Goal: Task Accomplishment & Management: Use online tool/utility

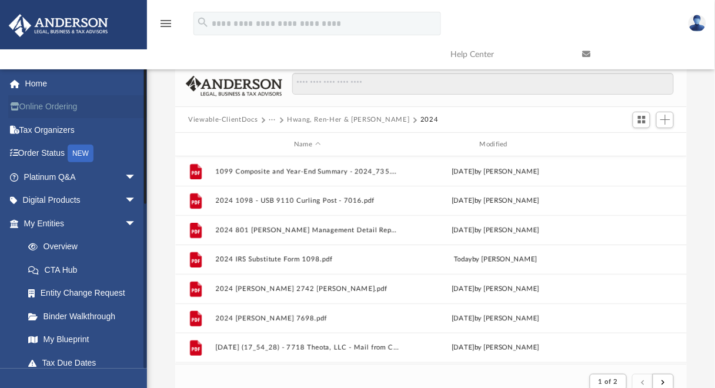
scroll to position [224, 504]
click at [47, 83] on link "Home" at bounding box center [81, 84] width 146 height 24
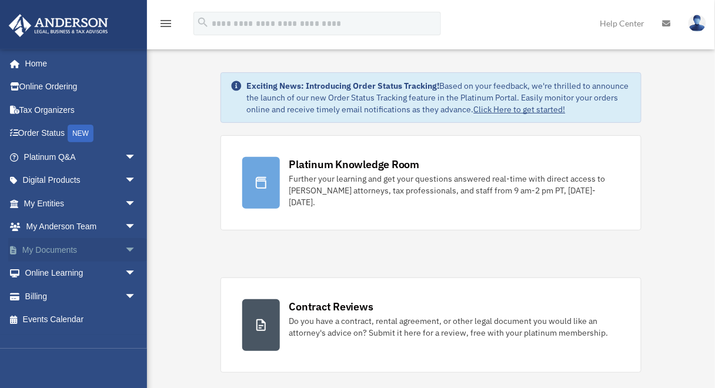
click at [125, 246] on span "arrow_drop_down" at bounding box center [137, 250] width 24 height 24
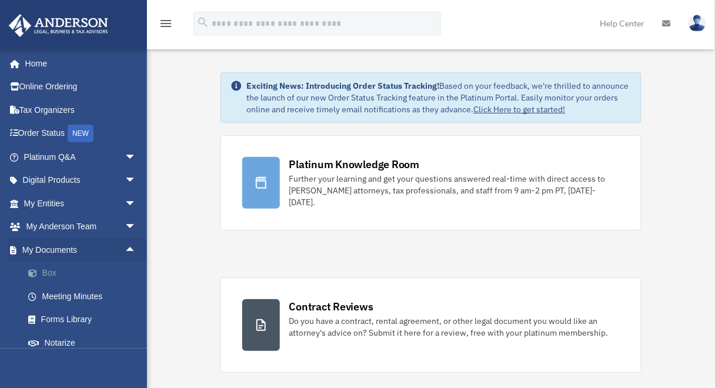
click at [49, 275] on link "Box" at bounding box center [85, 274] width 138 height 24
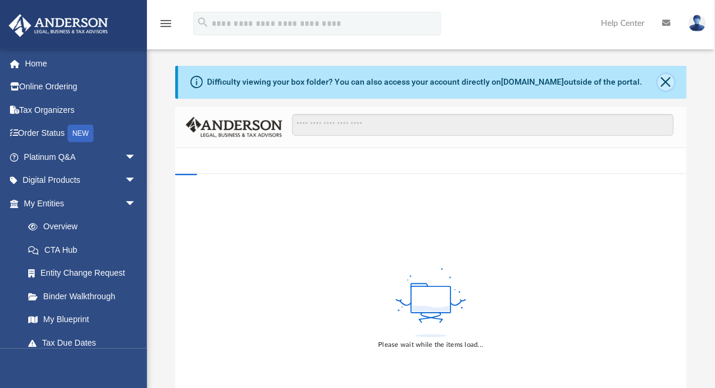
click at [667, 83] on button "Close" at bounding box center [666, 82] width 16 height 16
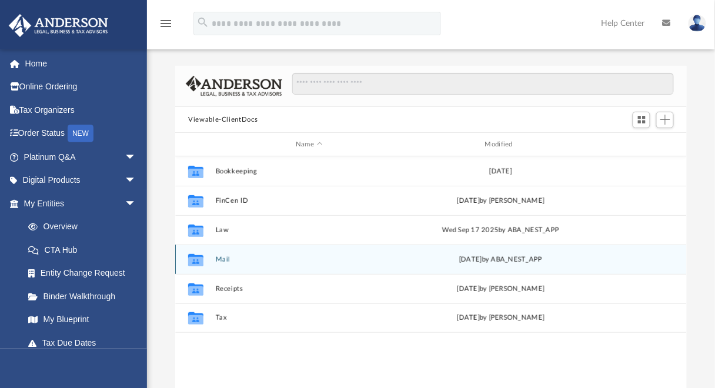
scroll to position [260, 504]
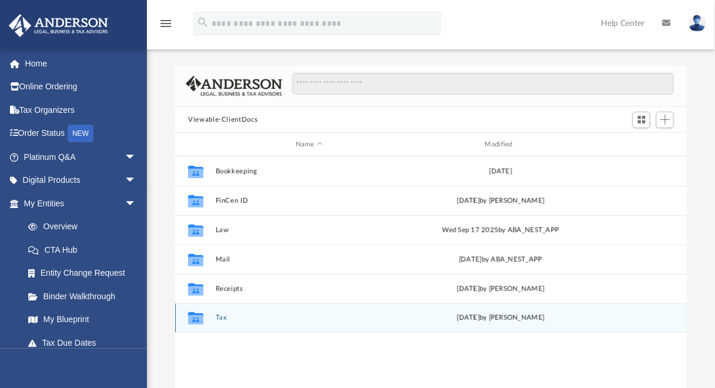
click at [222, 320] on button "Tax" at bounding box center [309, 319] width 187 height 8
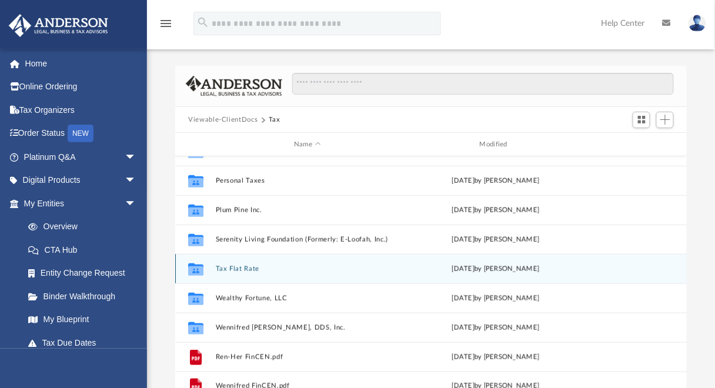
scroll to position [208, 0]
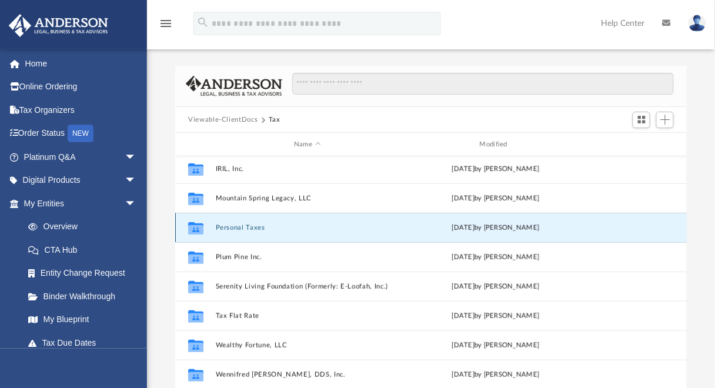
click at [248, 226] on button "Personal Taxes" at bounding box center [307, 228] width 183 height 8
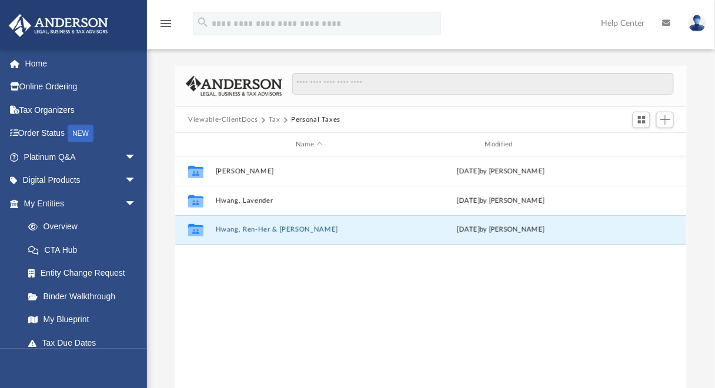
click at [248, 226] on button "Hwang, Ren-Her & [PERSON_NAME]" at bounding box center [309, 230] width 187 height 8
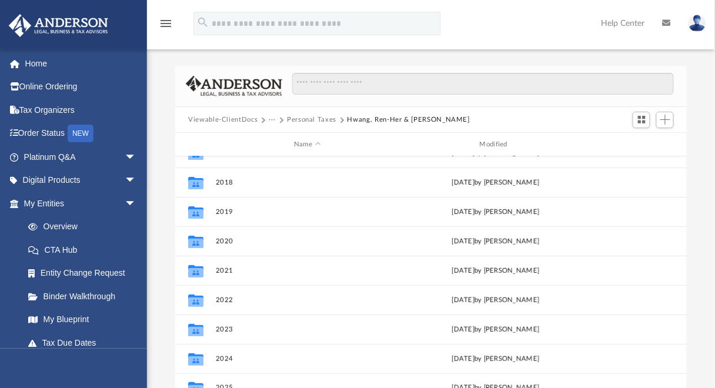
scroll to position [79, 0]
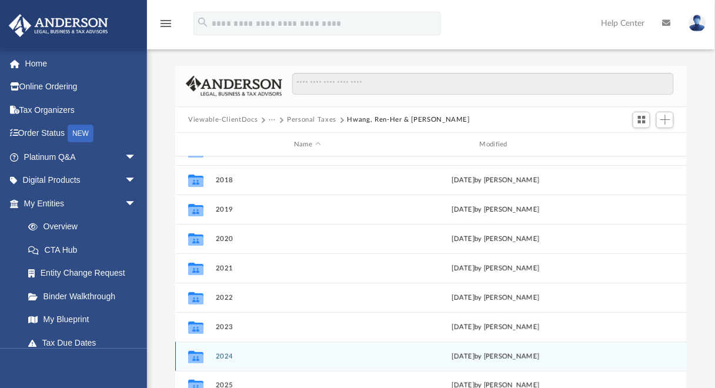
click at [223, 353] on button "2024" at bounding box center [307, 357] width 183 height 8
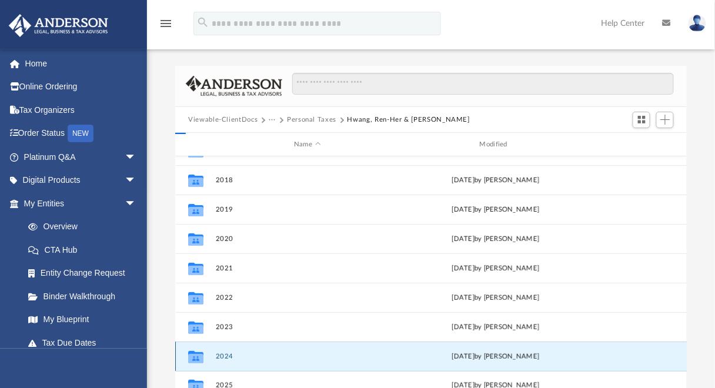
click at [223, 353] on button "2024" at bounding box center [307, 357] width 183 height 8
click at [226, 357] on button "2024" at bounding box center [307, 357] width 183 height 8
click at [224, 357] on button "2024" at bounding box center [307, 357] width 183 height 8
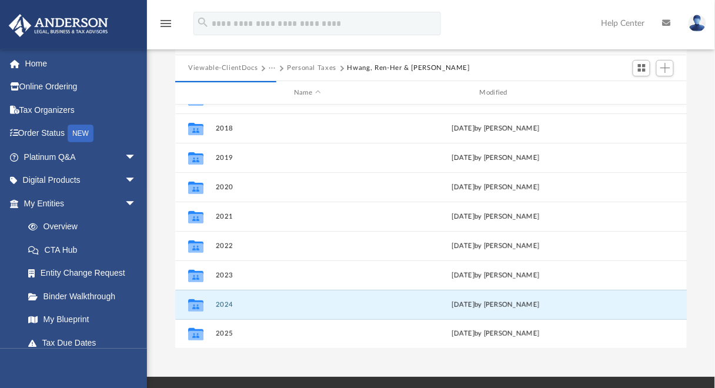
scroll to position [62, 0]
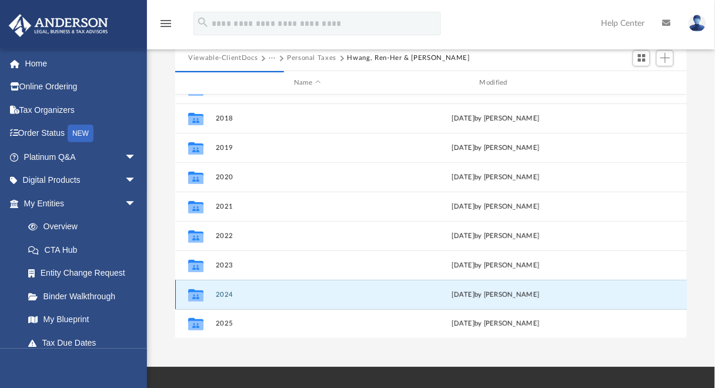
click at [226, 292] on button "2024" at bounding box center [307, 295] width 183 height 8
click at [222, 293] on button "2024" at bounding box center [307, 295] width 183 height 8
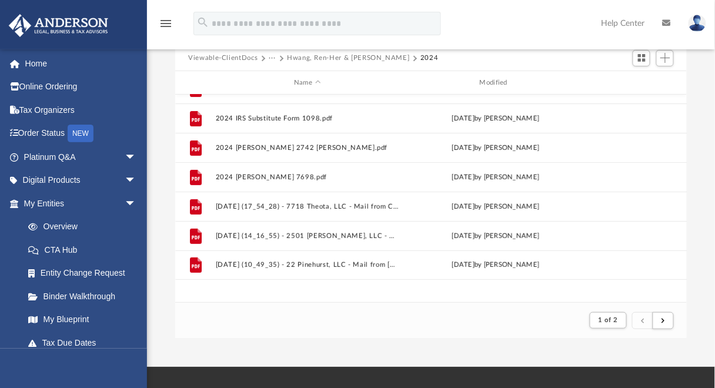
scroll to position [7, 8]
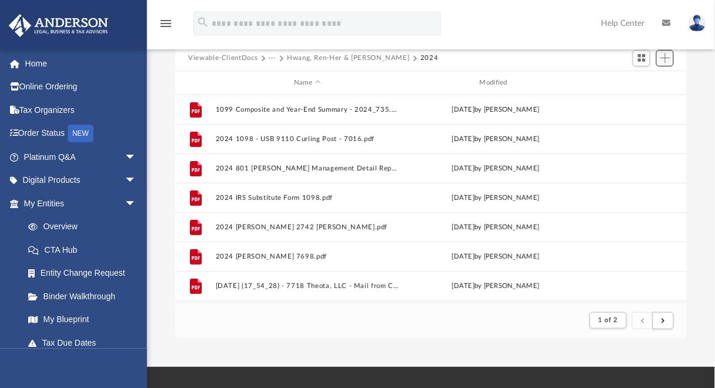
click at [663, 57] on span "Add" at bounding box center [665, 58] width 10 height 10
click at [638, 78] on li "Upload" at bounding box center [649, 81] width 38 height 12
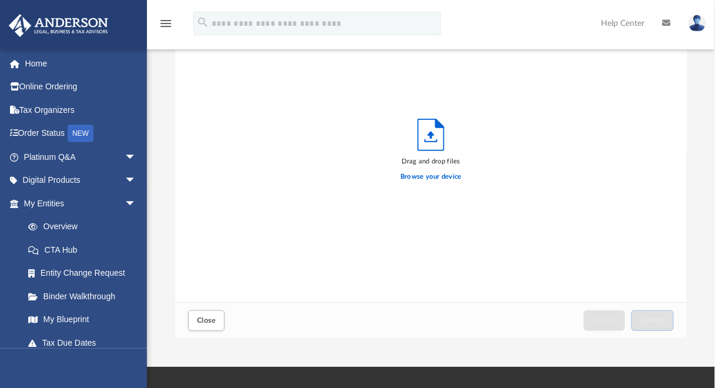
scroll to position [291, 504]
click at [433, 177] on label "Browse your device" at bounding box center [430, 177] width 61 height 11
click at [0, 0] on input "Browse your device" at bounding box center [0, 0] width 0 height 0
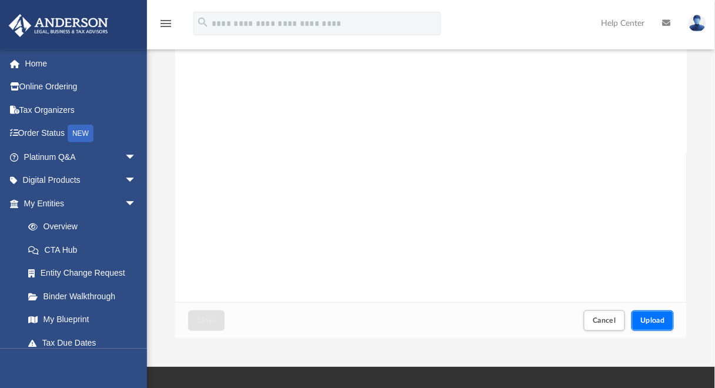
click at [647, 318] on span "Upload" at bounding box center [652, 320] width 25 height 7
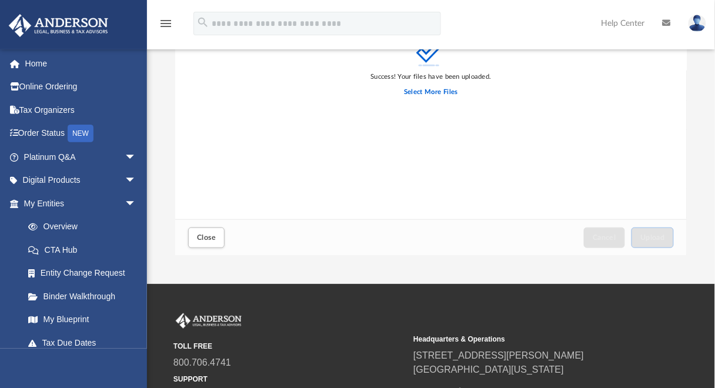
scroll to position [188, 0]
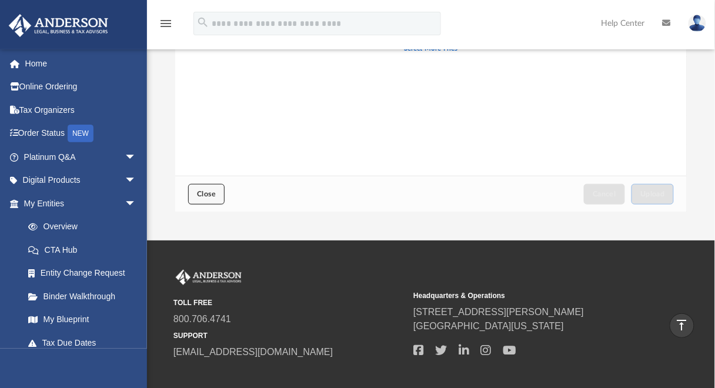
click at [208, 193] on span "Close" at bounding box center [206, 194] width 19 height 7
click at [209, 195] on span "Close" at bounding box center [206, 194] width 19 height 7
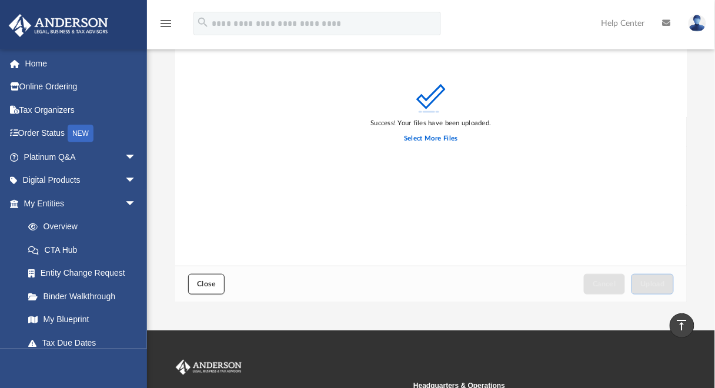
scroll to position [94, 0]
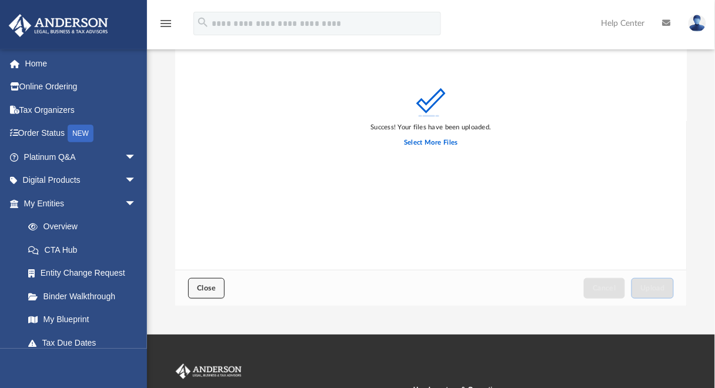
click at [202, 286] on span "Close" at bounding box center [206, 288] width 19 height 7
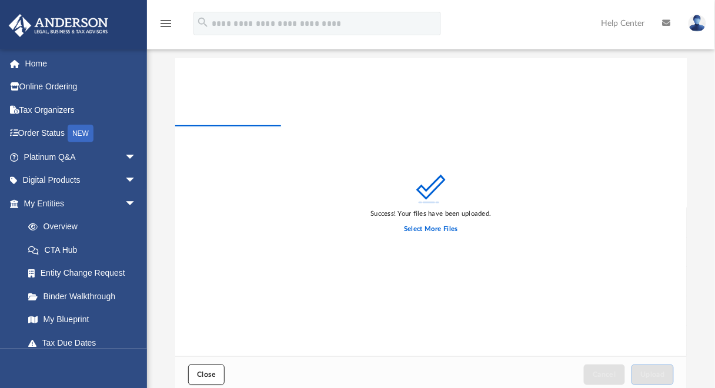
scroll to position [0, 0]
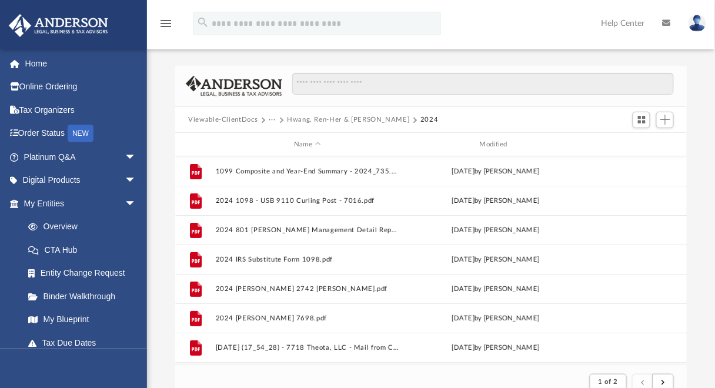
click at [46, 30] on img at bounding box center [58, 25] width 106 height 23
click at [173, 24] on div "menu" at bounding box center [166, 24] width 38 height 30
click at [169, 23] on icon "menu" at bounding box center [166, 23] width 14 height 14
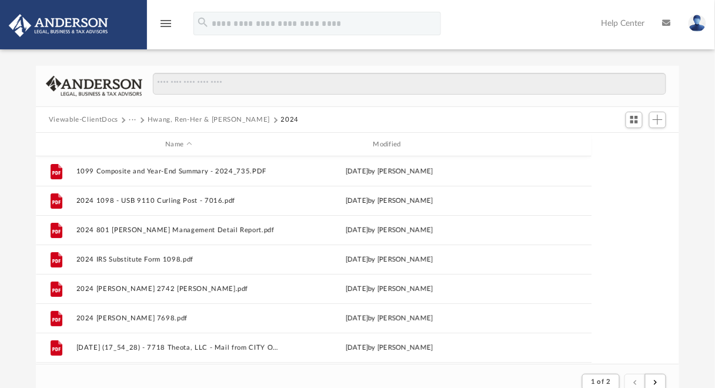
scroll to position [224, 636]
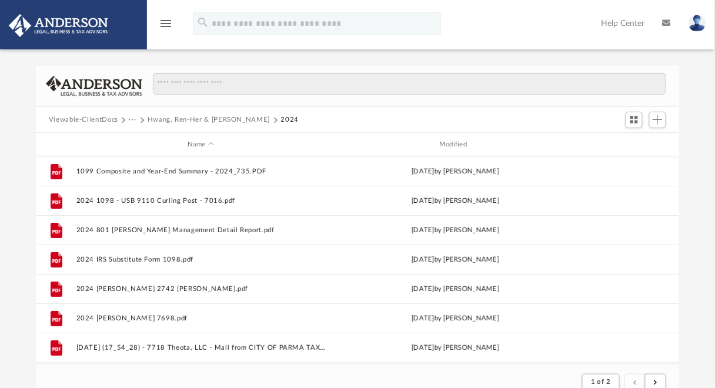
click at [169, 23] on icon "menu" at bounding box center [166, 23] width 14 height 14
